Goal: Task Accomplishment & Management: Manage account settings

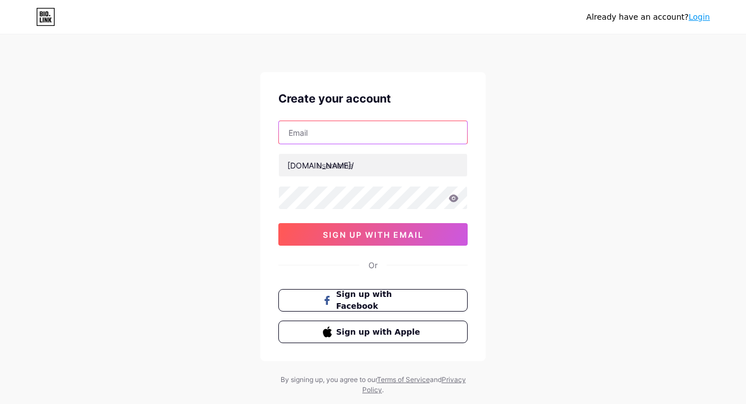
click at [434, 136] on input "text" at bounding box center [373, 132] width 188 height 23
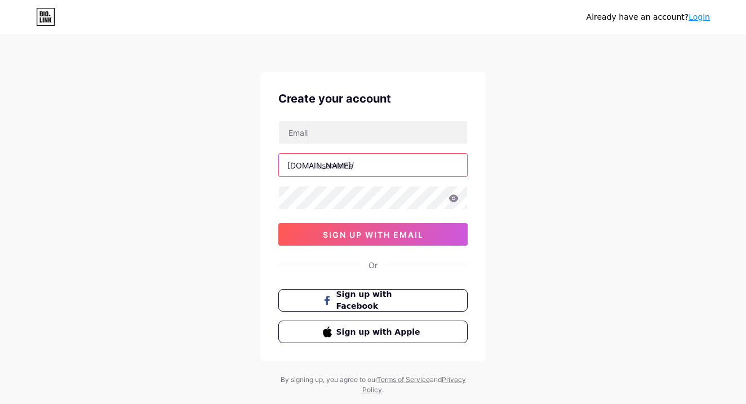
click at [422, 168] on input "text" at bounding box center [373, 165] width 188 height 23
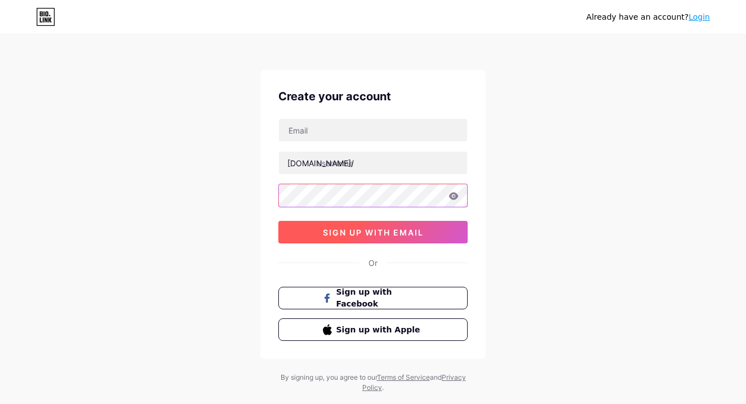
scroll to position [2, 0]
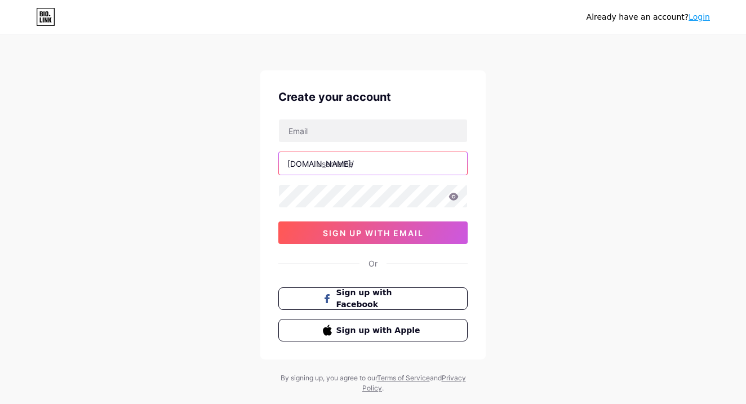
click at [423, 158] on input "text" at bounding box center [373, 163] width 188 height 23
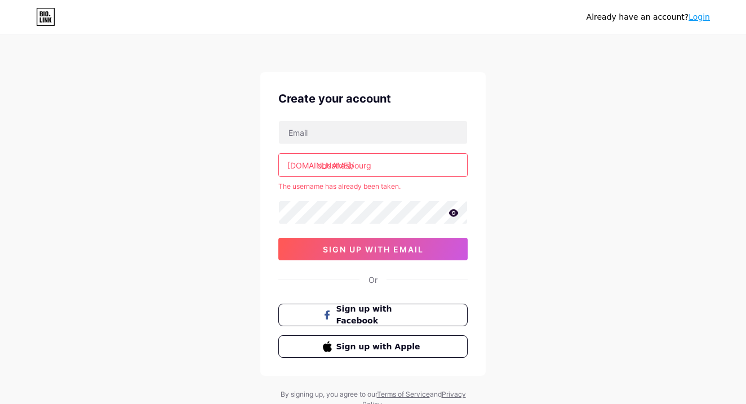
scroll to position [0, 0]
type input "obcstrasbourg"
click at [697, 16] on link "Login" at bounding box center [698, 16] width 21 height 9
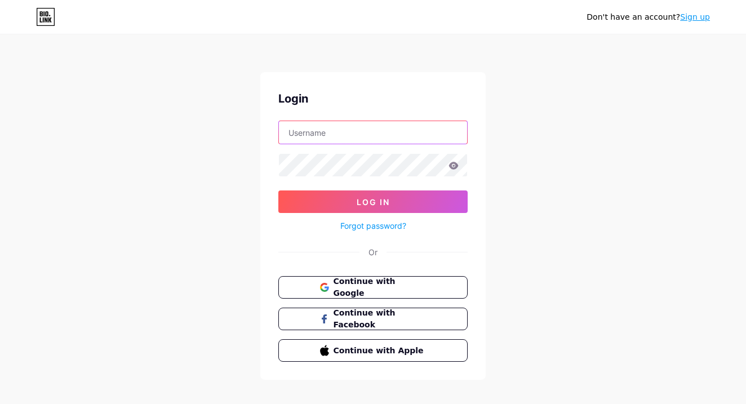
type input "obcstrasbourg"
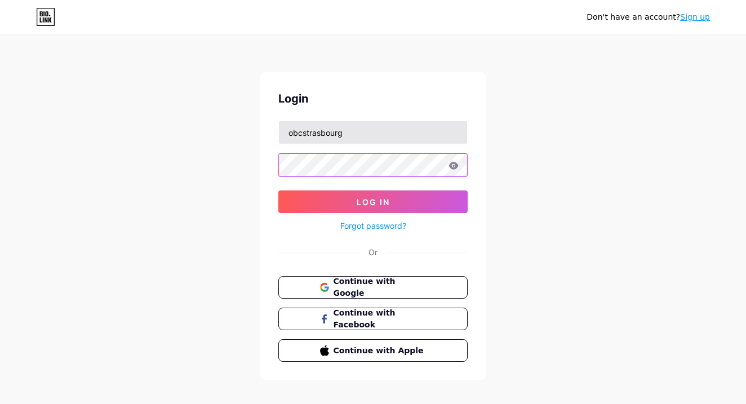
click at [373, 202] on button "Log In" at bounding box center [372, 201] width 189 height 23
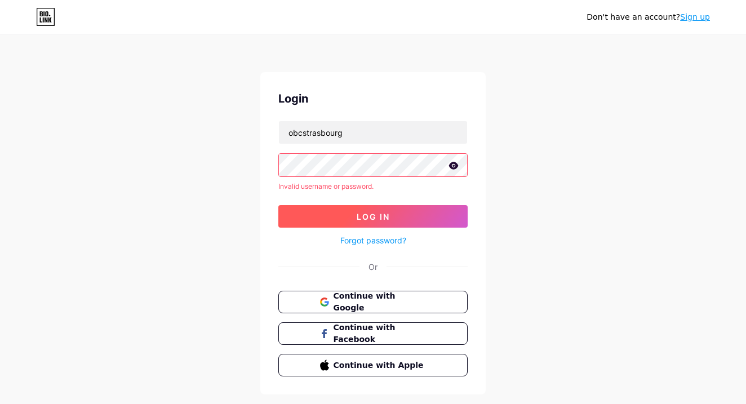
click at [419, 213] on button "Log In" at bounding box center [372, 216] width 189 height 23
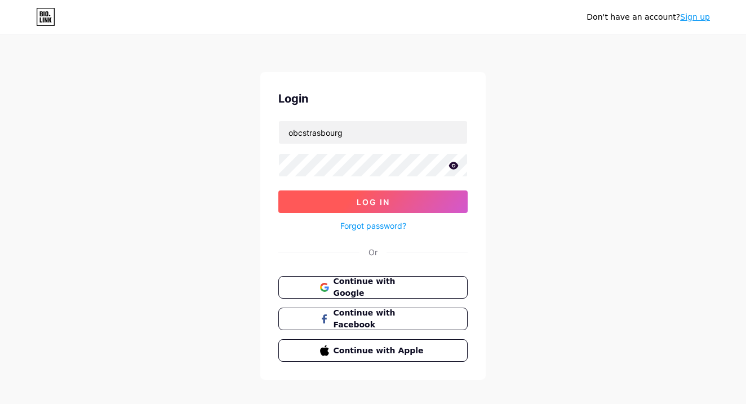
click at [343, 195] on button "Log In" at bounding box center [372, 201] width 189 height 23
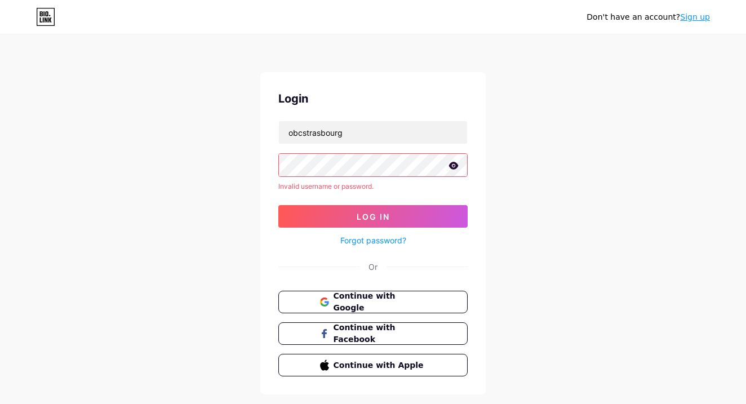
click at [454, 163] on icon at bounding box center [454, 165] width 10 height 7
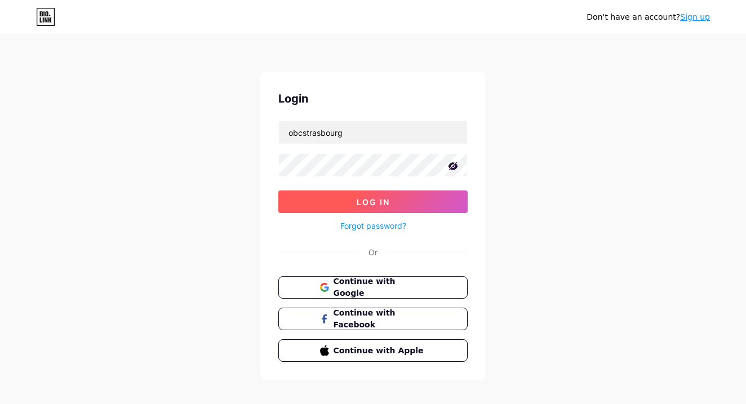
click at [353, 208] on button "Log In" at bounding box center [372, 201] width 189 height 23
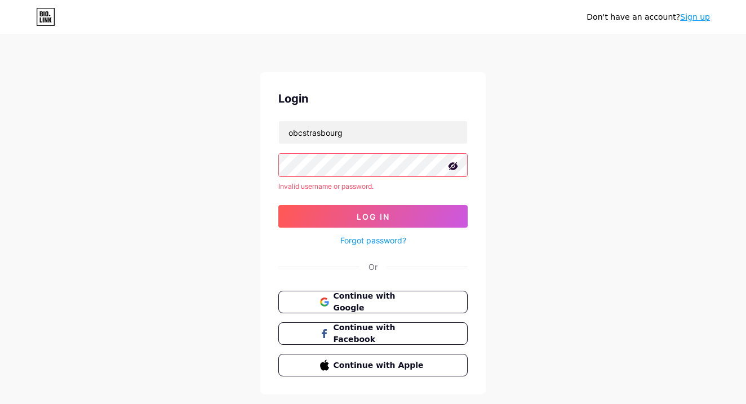
click at [356, 242] on link "Forgot password?" at bounding box center [373, 240] width 66 height 12
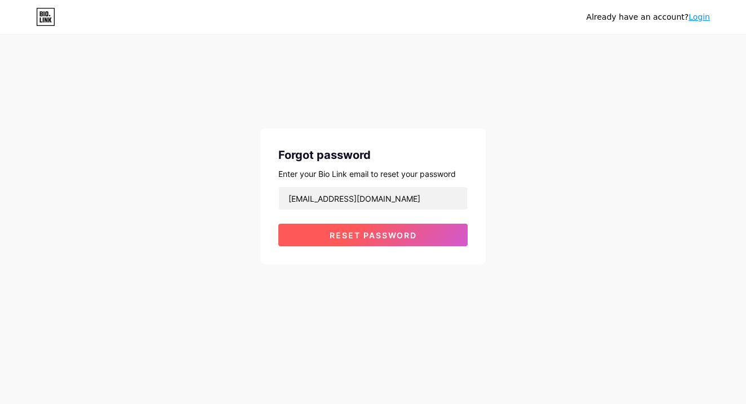
click at [346, 234] on span "Reset password" at bounding box center [372, 235] width 87 height 10
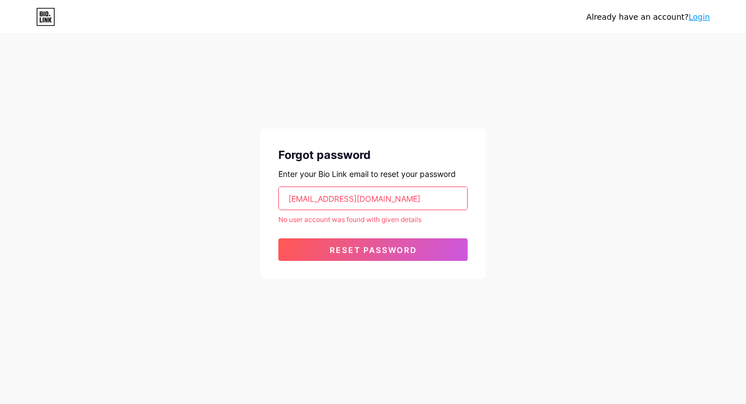
click at [292, 199] on input "[EMAIL_ADDRESS][DOMAIN_NAME]" at bounding box center [373, 198] width 188 height 23
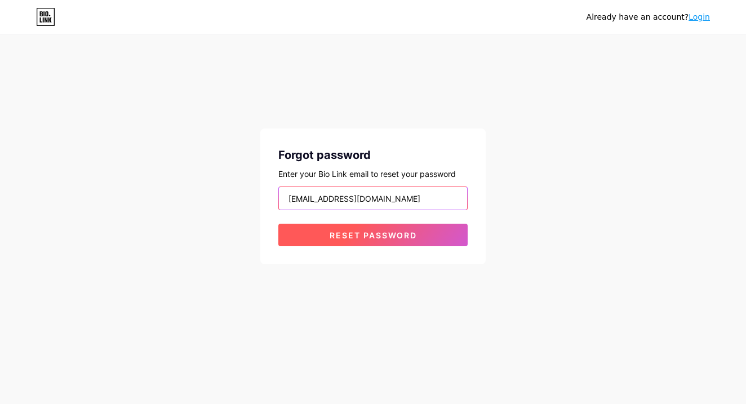
type input "[EMAIL_ADDRESS][DOMAIN_NAME]"
click at [349, 242] on button "Reset password" at bounding box center [372, 235] width 189 height 23
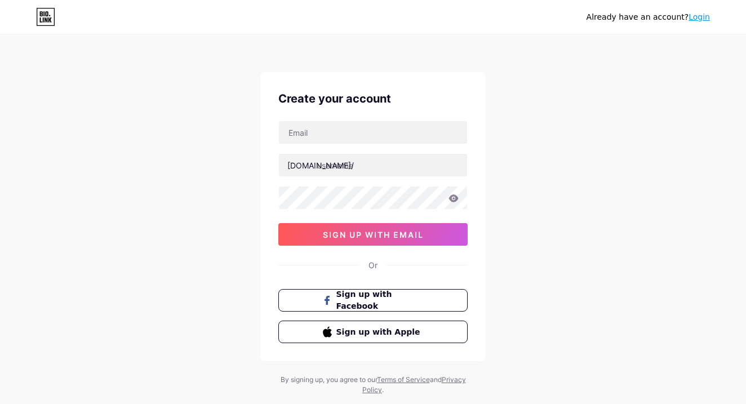
click at [703, 17] on link "Login" at bounding box center [698, 16] width 21 height 9
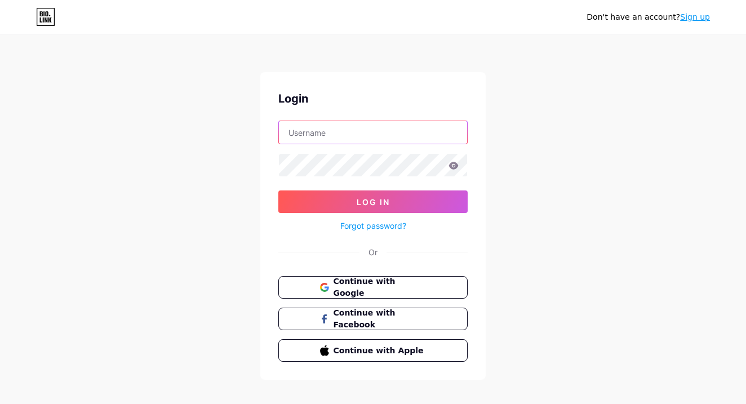
type input "obcstrasbourg"
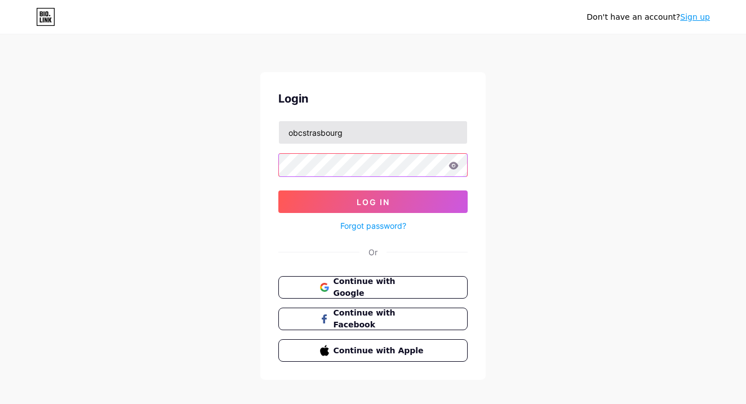
click at [373, 202] on button "Log In" at bounding box center [372, 201] width 189 height 23
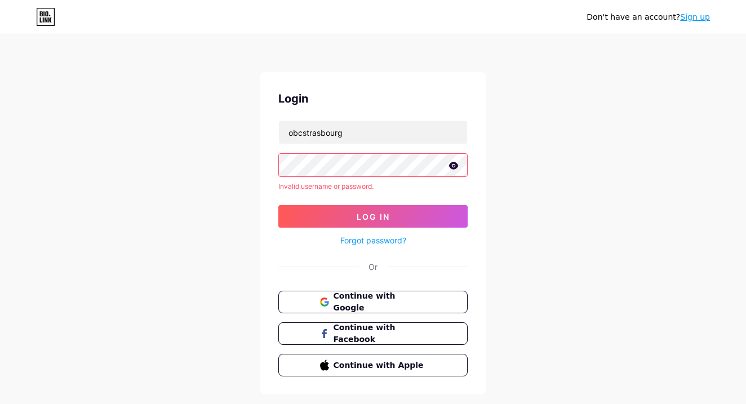
click at [394, 275] on div "Login obcstrasbourg Invalid username or password. Log In Forgot password? Or Co…" at bounding box center [372, 233] width 225 height 322
click at [387, 239] on link "Forgot password?" at bounding box center [373, 240] width 66 height 12
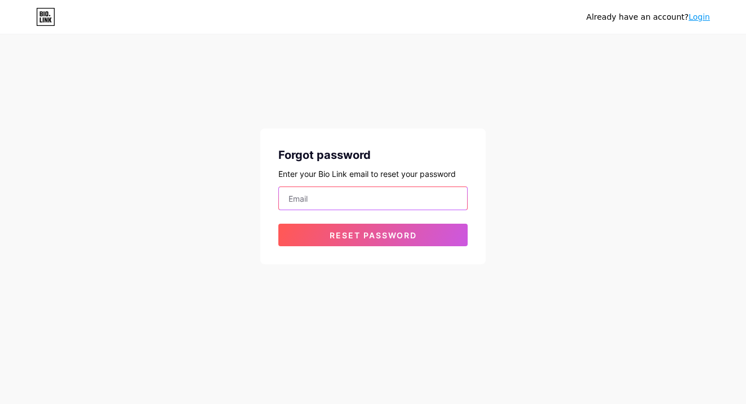
click at [409, 205] on input "email" at bounding box center [373, 198] width 188 height 23
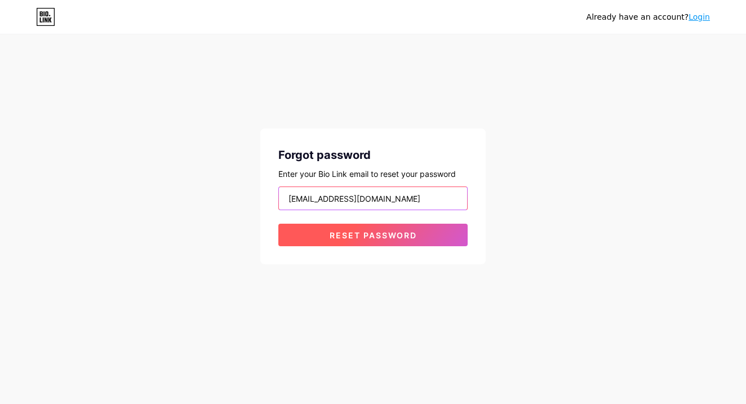
type input "[EMAIL_ADDRESS][DOMAIN_NAME]"
click at [413, 236] on span "Reset password" at bounding box center [372, 235] width 87 height 10
